Goal: Transaction & Acquisition: Purchase product/service

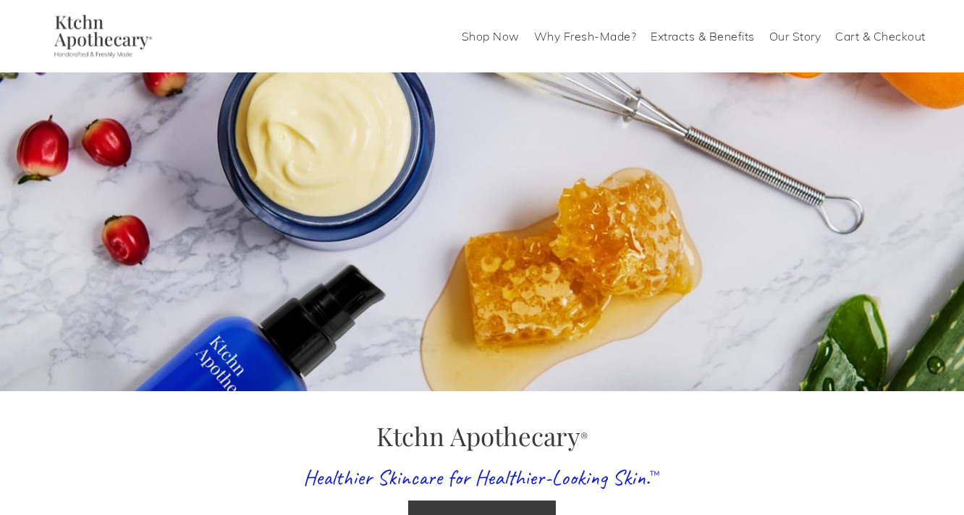
click at [496, 35] on link "Shop Now" at bounding box center [491, 36] width 58 height 23
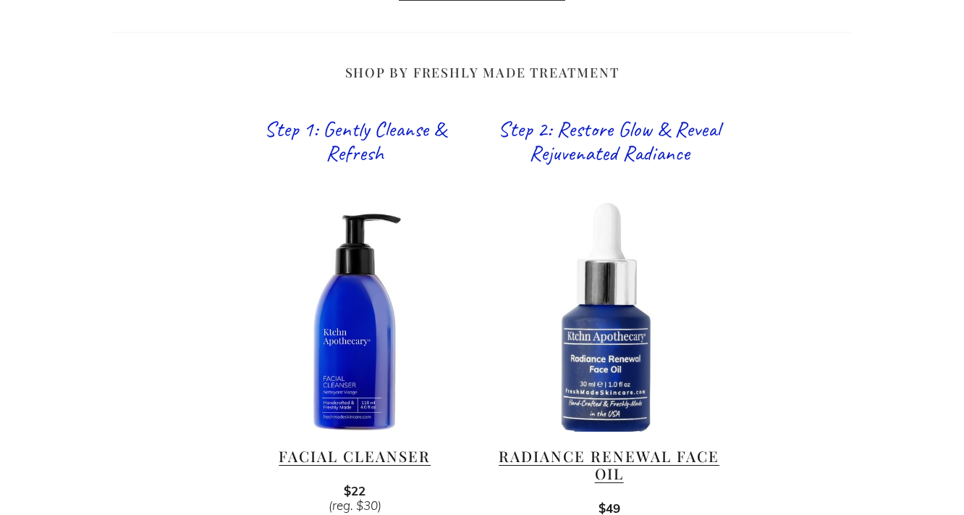
scroll to position [847, 0]
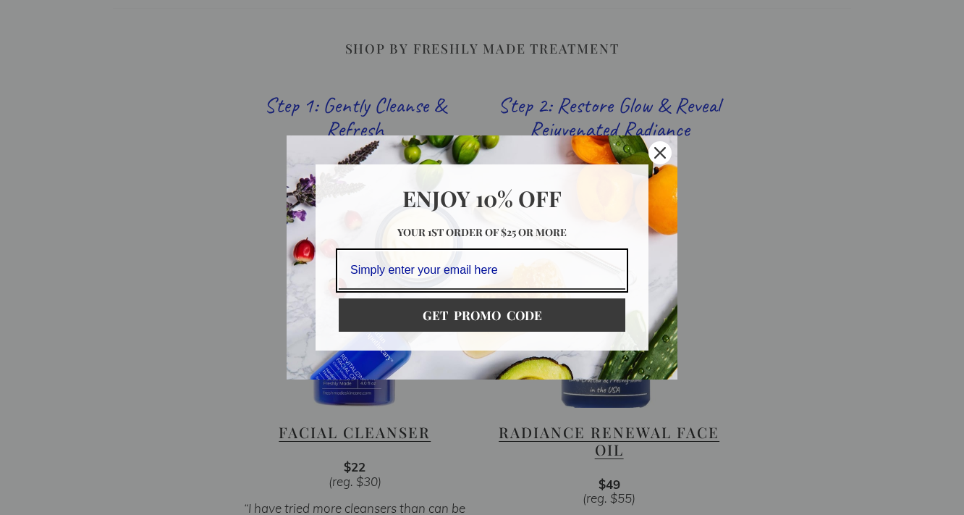
click at [660, 158] on icon "close icon" at bounding box center [660, 153] width 12 height 12
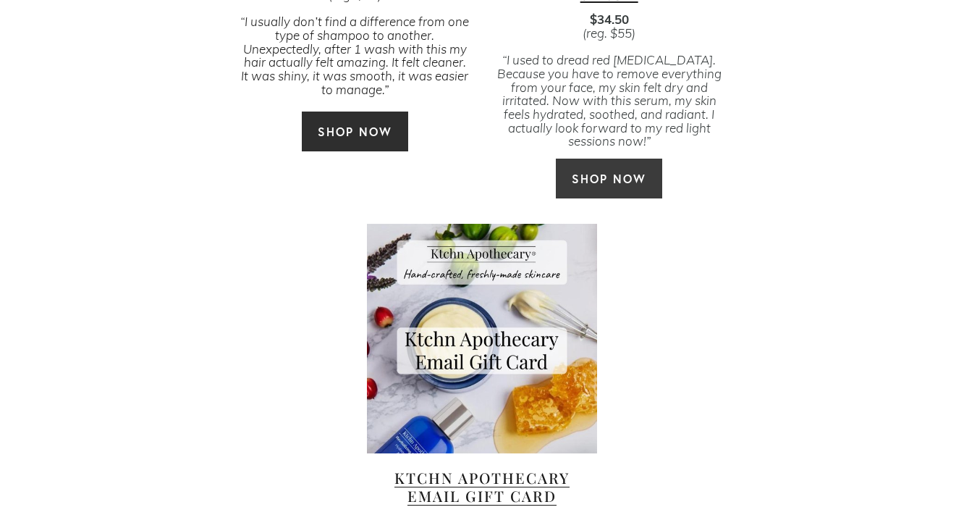
scroll to position [3690, 0]
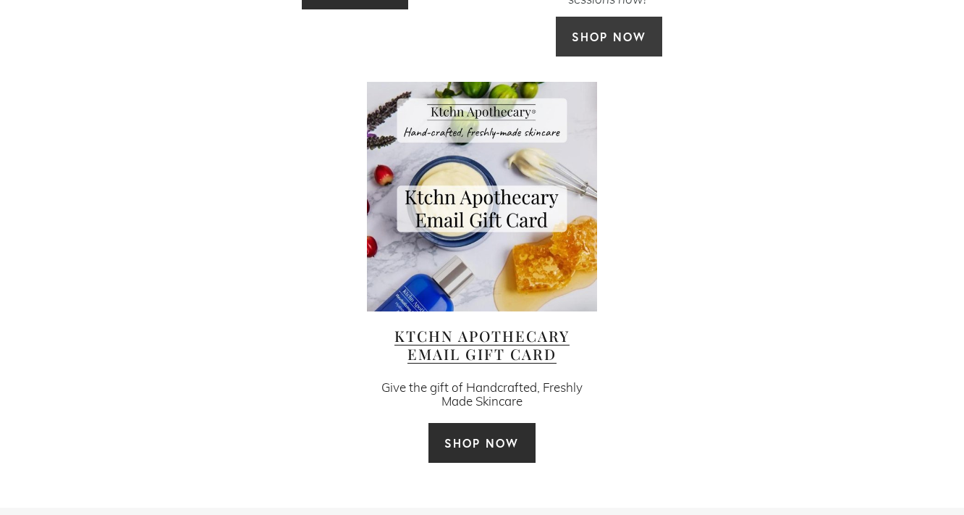
click at [481, 422] on link "SHOP NOW" at bounding box center [482, 442] width 108 height 41
